Goal: Transaction & Acquisition: Download file/media

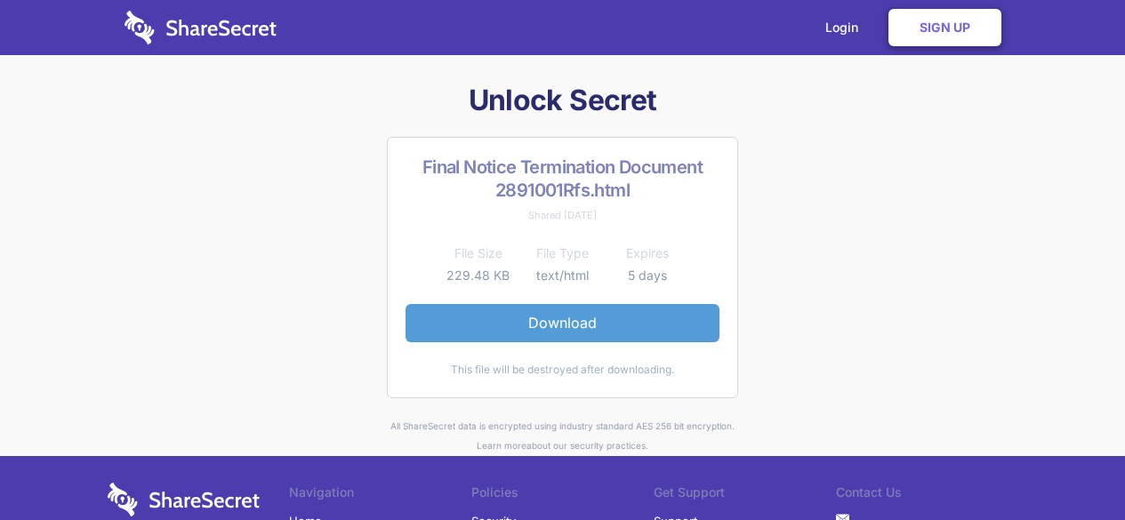
click at [536, 325] on link "Download" at bounding box center [563, 322] width 314 height 37
